Goal: Task Accomplishment & Management: Complete application form

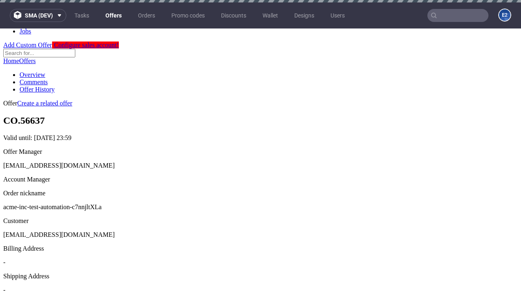
scroll to position [2, 0]
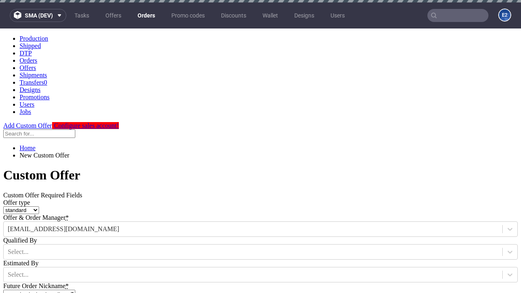
type input "acme-inc-test-automation-c7nnjltXLa"
type input "2025-08-29"
type input "e2e-user-MgcF7ttfpC@test.com"
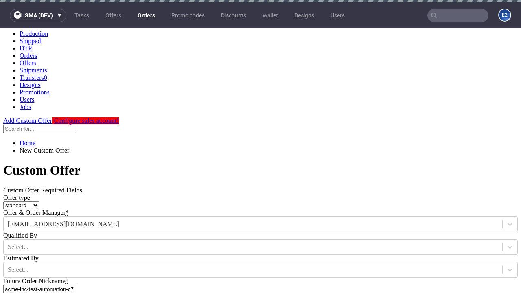
select select "gb"
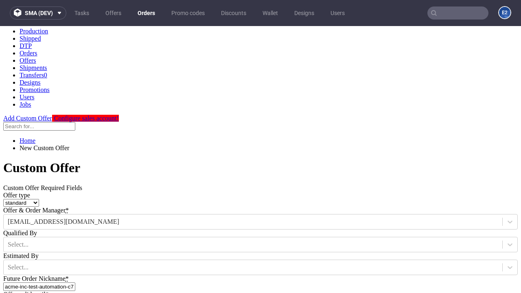
type input "e2e-user-MgcF7ttfpC@test.com"
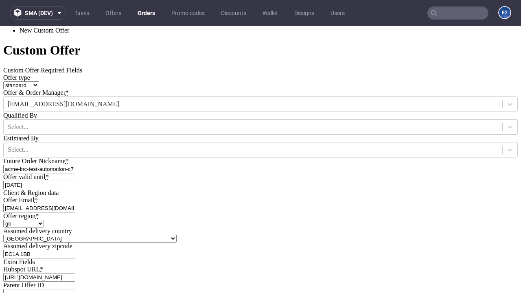
scroll to position [277, 0]
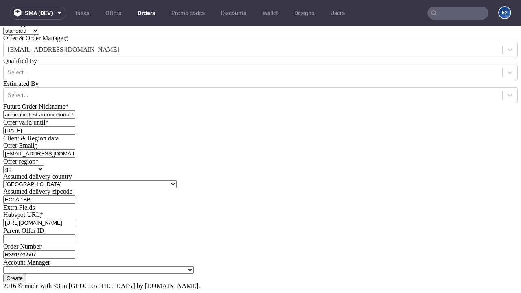
type input "[URL][DOMAIN_NAME]"
click at [26, 274] on input "Create" at bounding box center [14, 278] width 23 height 9
type input "Please wait..."
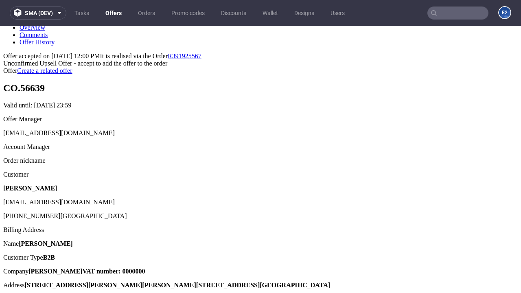
scroll to position [125, 0]
type input "In progress..."
